Goal: Answer question/provide support: Share knowledge or assist other users

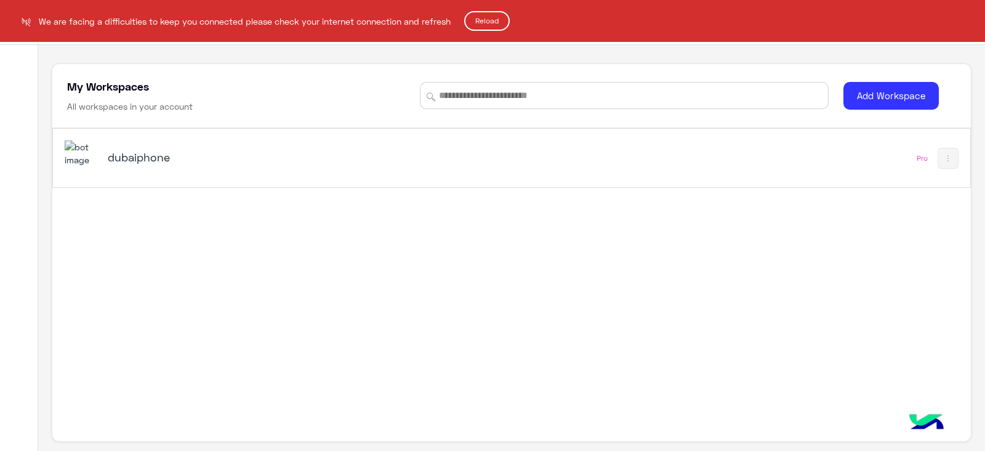
click at [544, 140] on html "We are facing a difficulties to keep you connected please check your internet c…" at bounding box center [492, 225] width 985 height 451
click at [530, 161] on html "We are facing a difficulties to keep you connected please check your internet c…" at bounding box center [492, 225] width 985 height 451
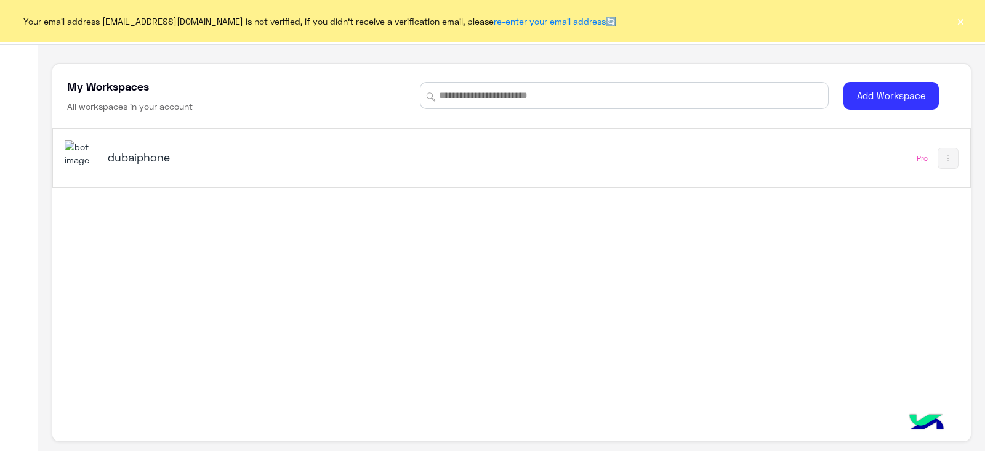
click at [392, 164] on div "dubaiphone" at bounding box center [269, 158] width 322 height 17
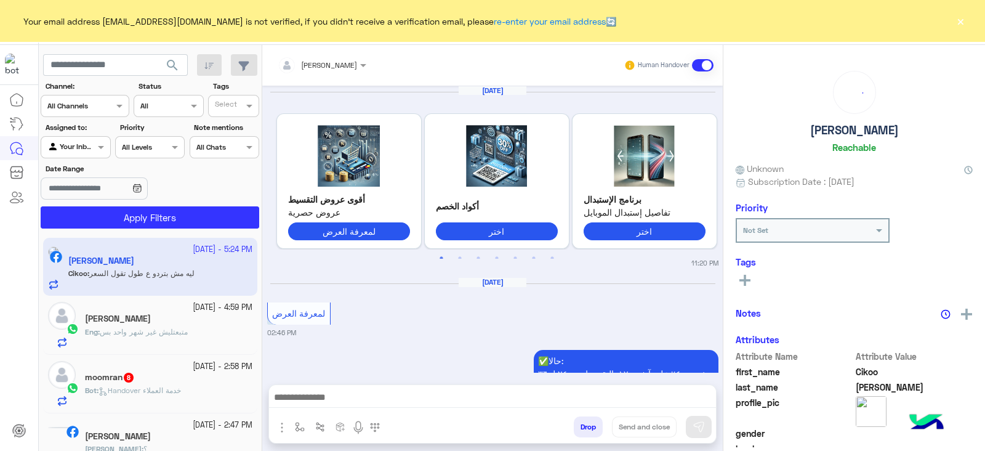
scroll to position [2270, 0]
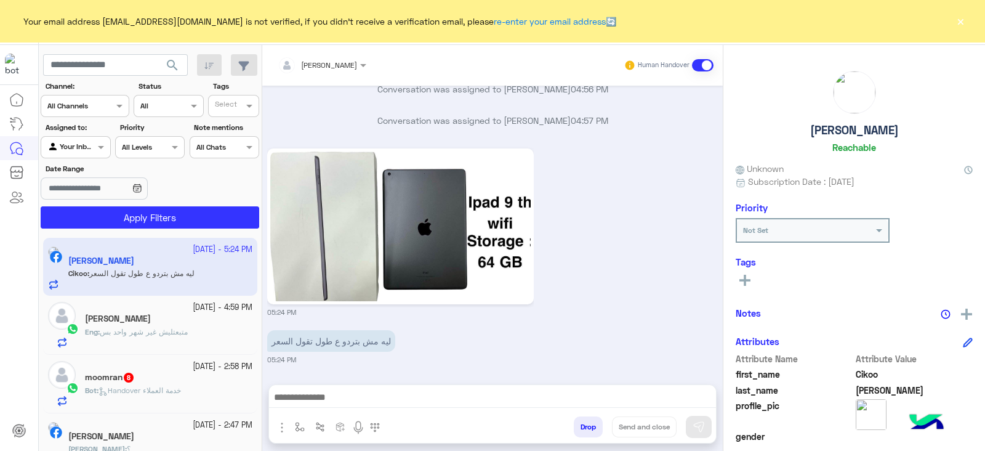
drag, startPoint x: 985, startPoint y: 1, endPoint x: 311, endPoint y: 216, distance: 707.1
click at [123, 293] on app-inbox-user "24 September - 5:24 PM Cikoo Yasein Cikoo : ليه مش بتردو ع طول تقول السعر" at bounding box center [150, 267] width 214 height 58
click at [962, 17] on button "×" at bounding box center [960, 21] width 12 height 12
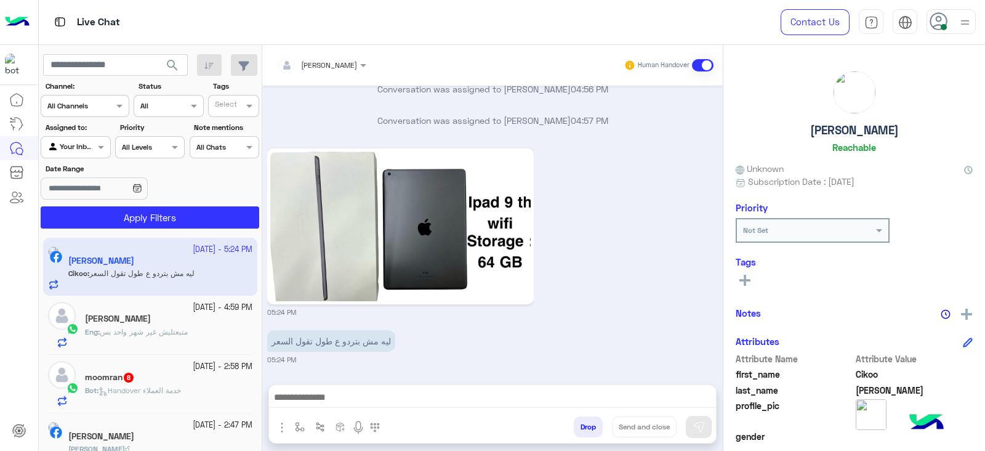
click at [945, 27] on span at bounding box center [944, 27] width 6 height 6
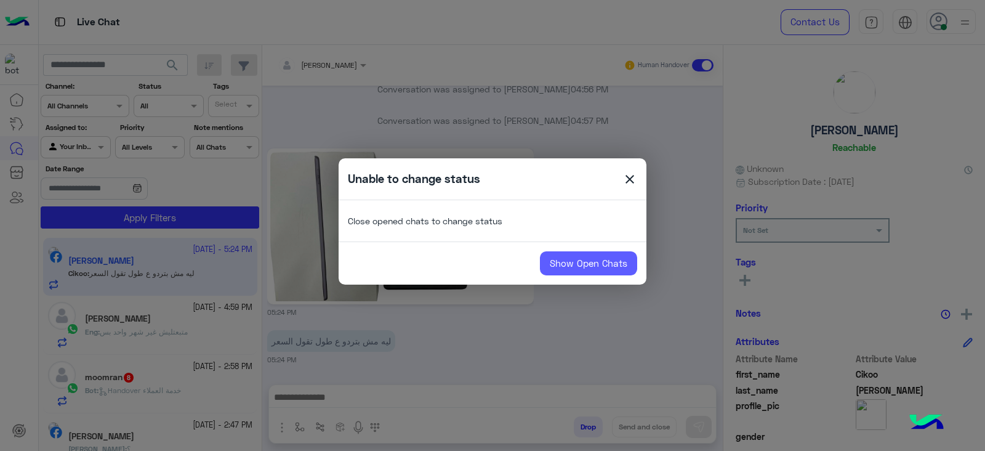
drag, startPoint x: 637, startPoint y: 257, endPoint x: 618, endPoint y: 259, distance: 19.2
click at [637, 257] on div "Show Open Chats" at bounding box center [493, 263] width 308 height 25
click at [618, 259] on link "Show Open Chats" at bounding box center [588, 263] width 97 height 25
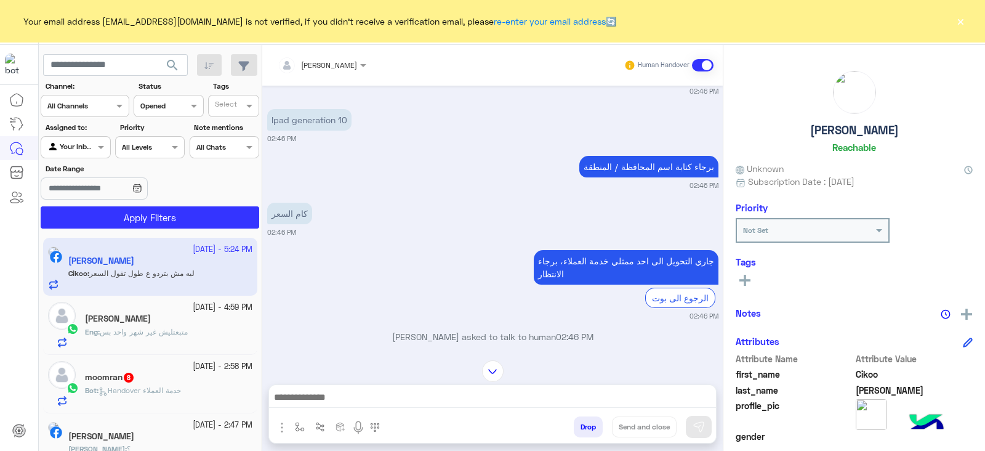
scroll to position [1886, 0]
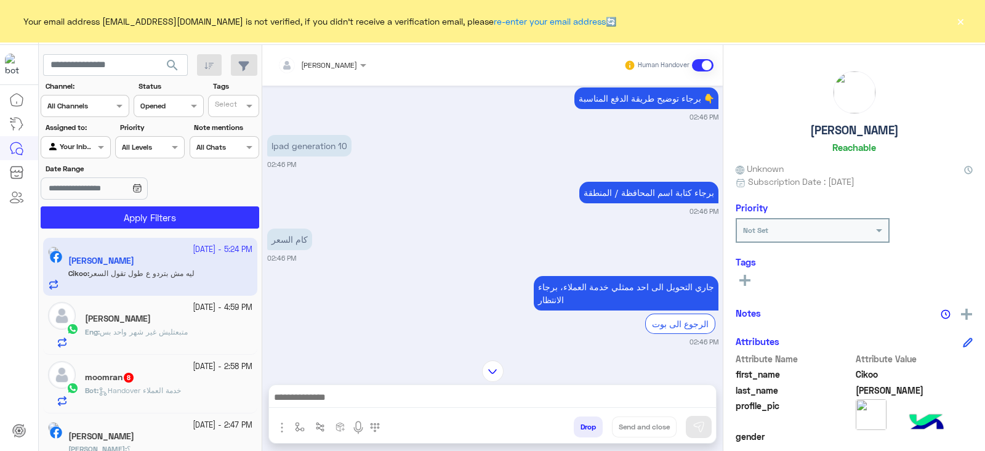
click at [954, 15] on button "×" at bounding box center [960, 21] width 12 height 12
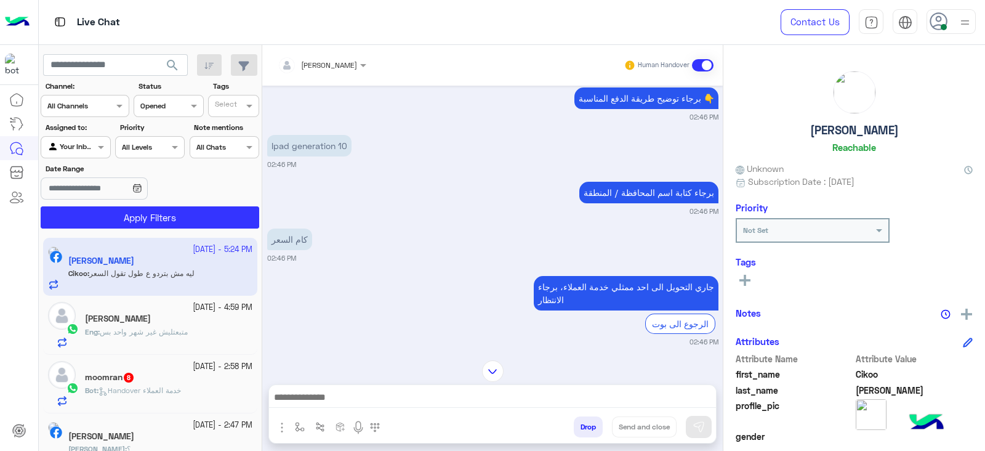
click at [953, 23] on div at bounding box center [951, 21] width 49 height 25
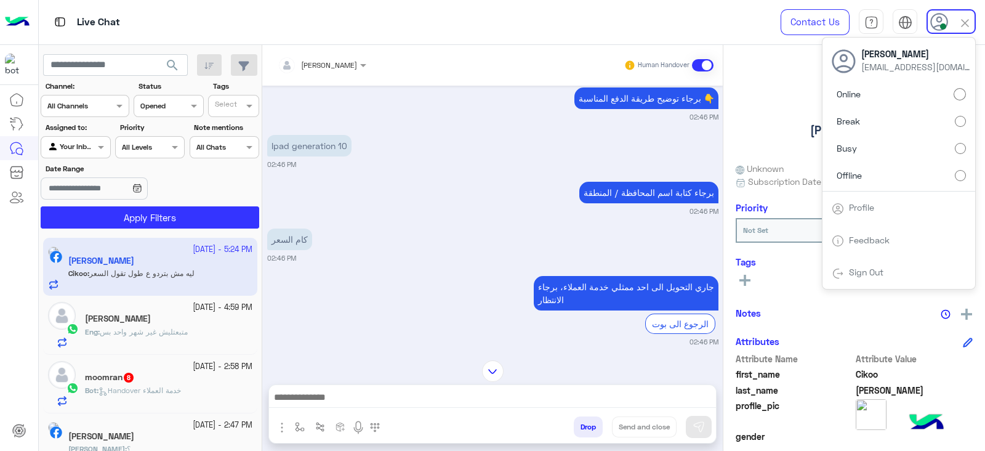
click at [129, 342] on div "Eng : متبعتليش غير شهر واحد بس" at bounding box center [168, 337] width 167 height 22
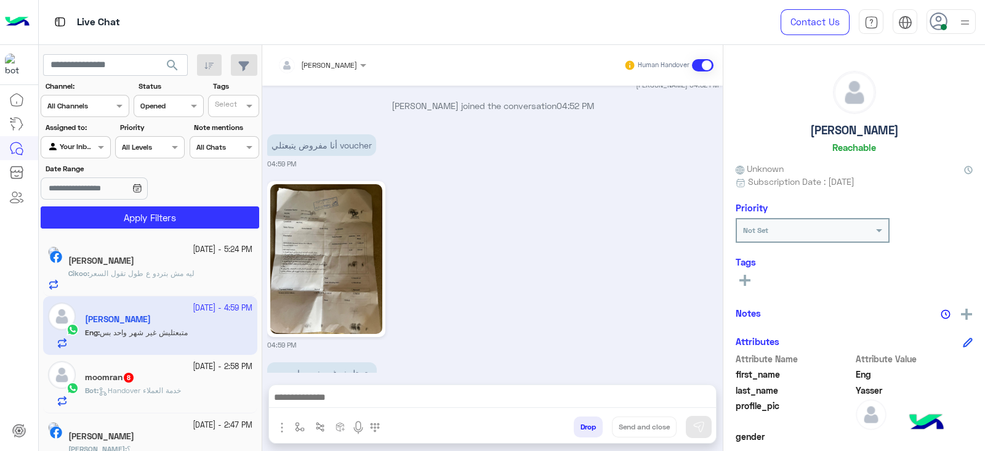
scroll to position [1246, 0]
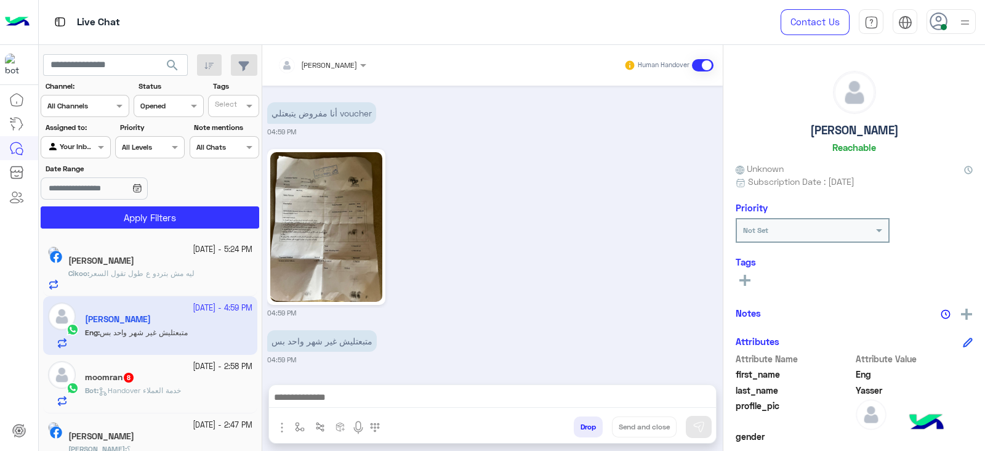
click at [594, 426] on button "Drop" at bounding box center [588, 426] width 29 height 21
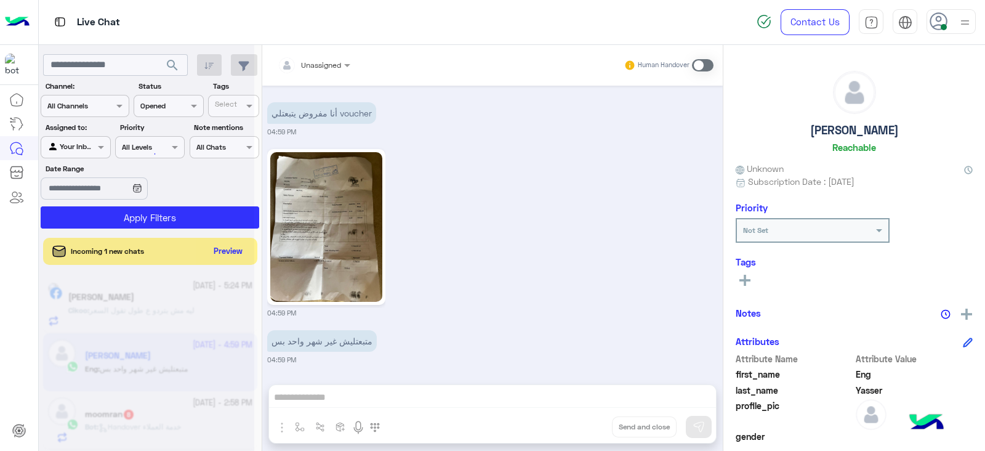
scroll to position [1278, 0]
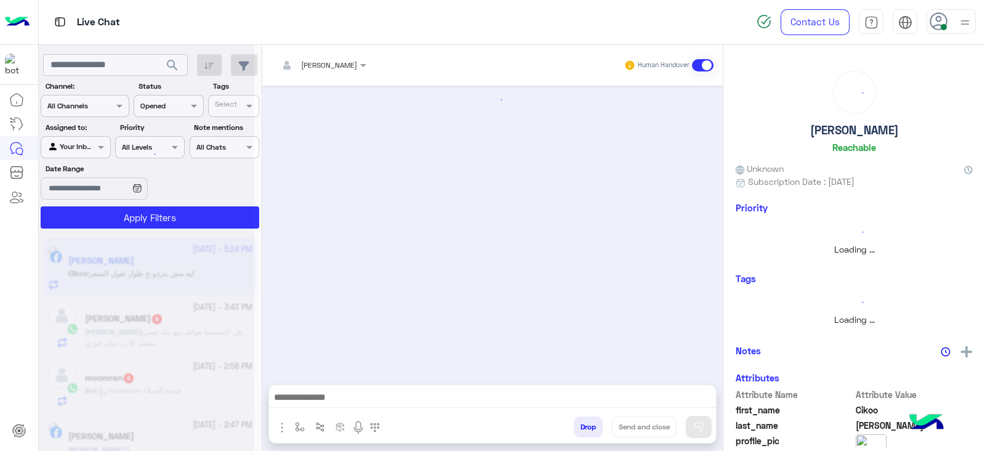
click at [948, 17] on icon at bounding box center [939, 21] width 18 height 18
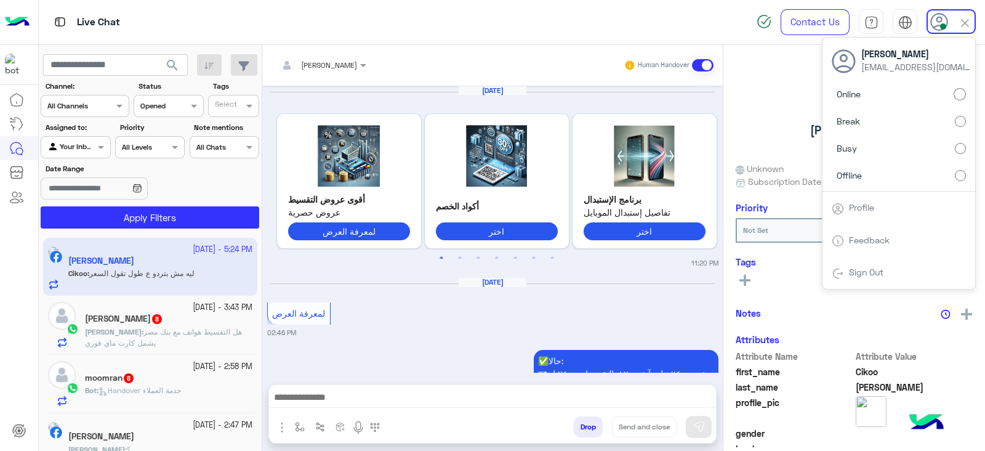
scroll to position [2270, 0]
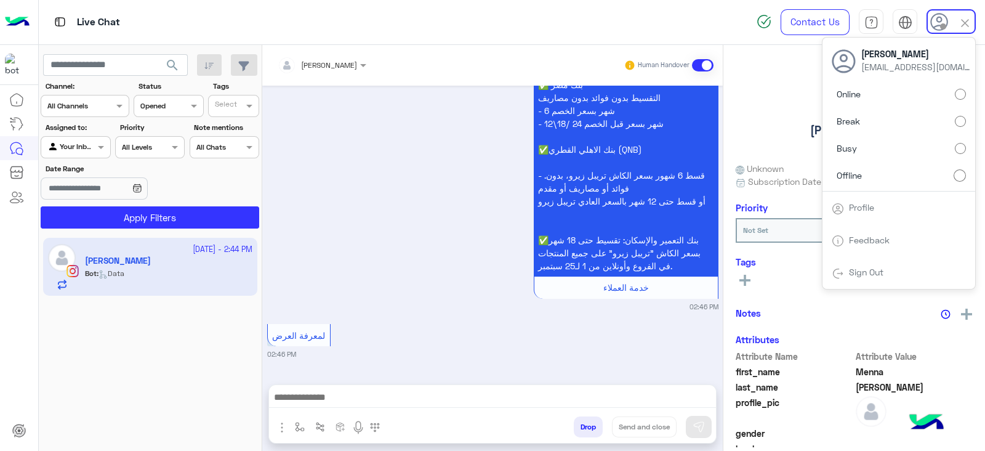
scroll to position [3939, 0]
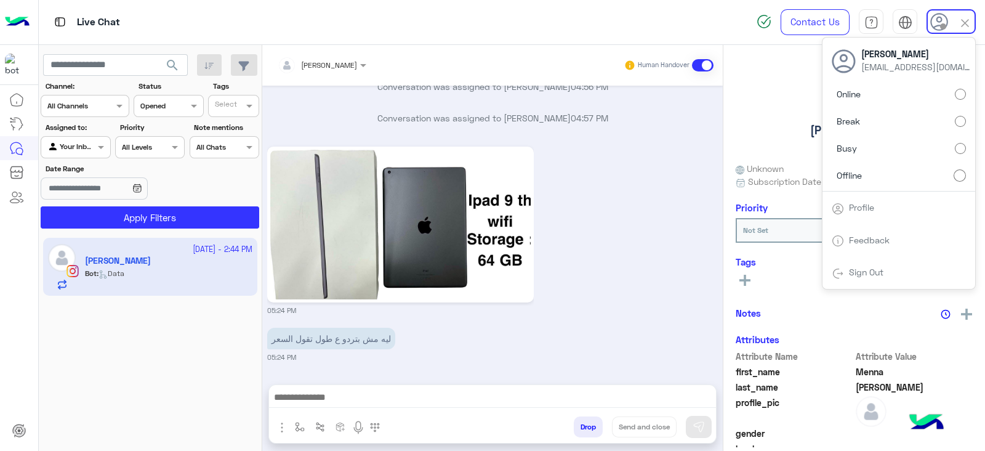
click at [172, 63] on span "search" at bounding box center [172, 65] width 15 height 15
